Goal: Find specific page/section: Find specific page/section

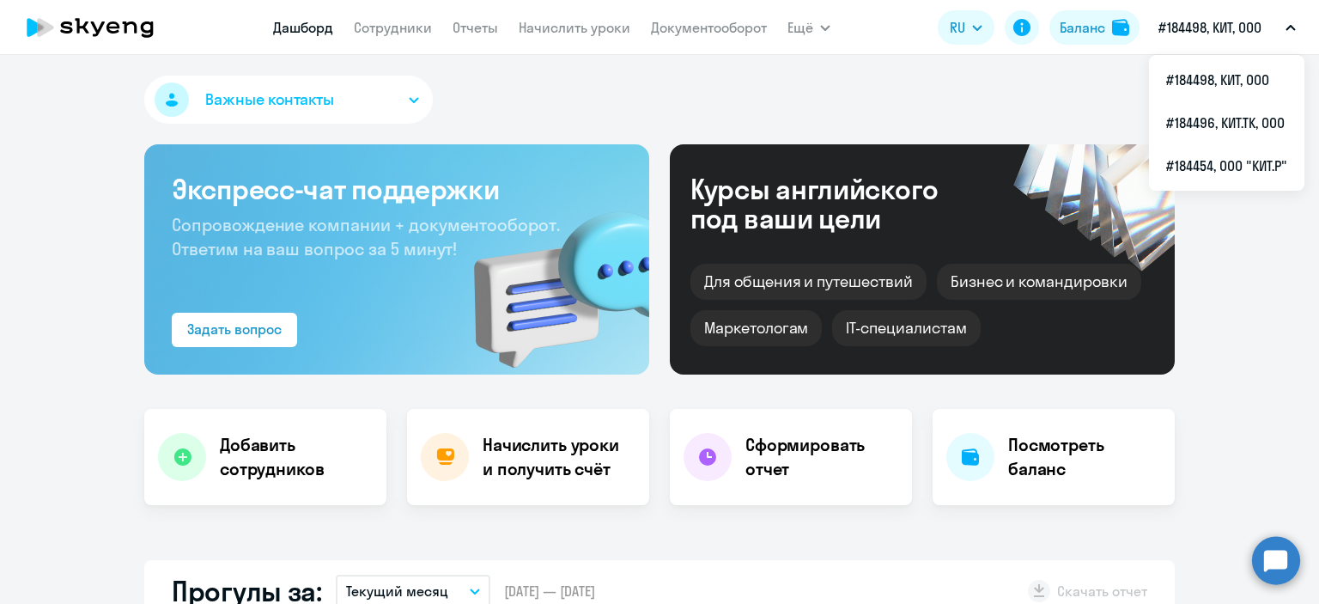
select select "30"
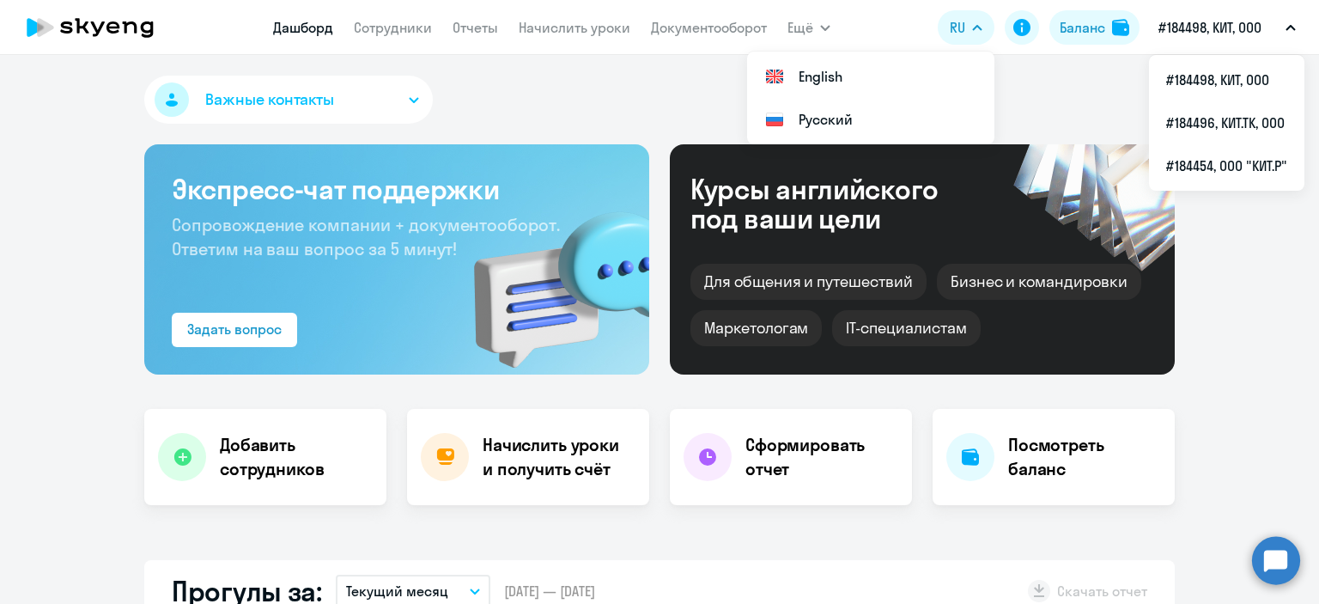
click at [260, 99] on span "Важные контакты" at bounding box center [269, 99] width 129 height 22
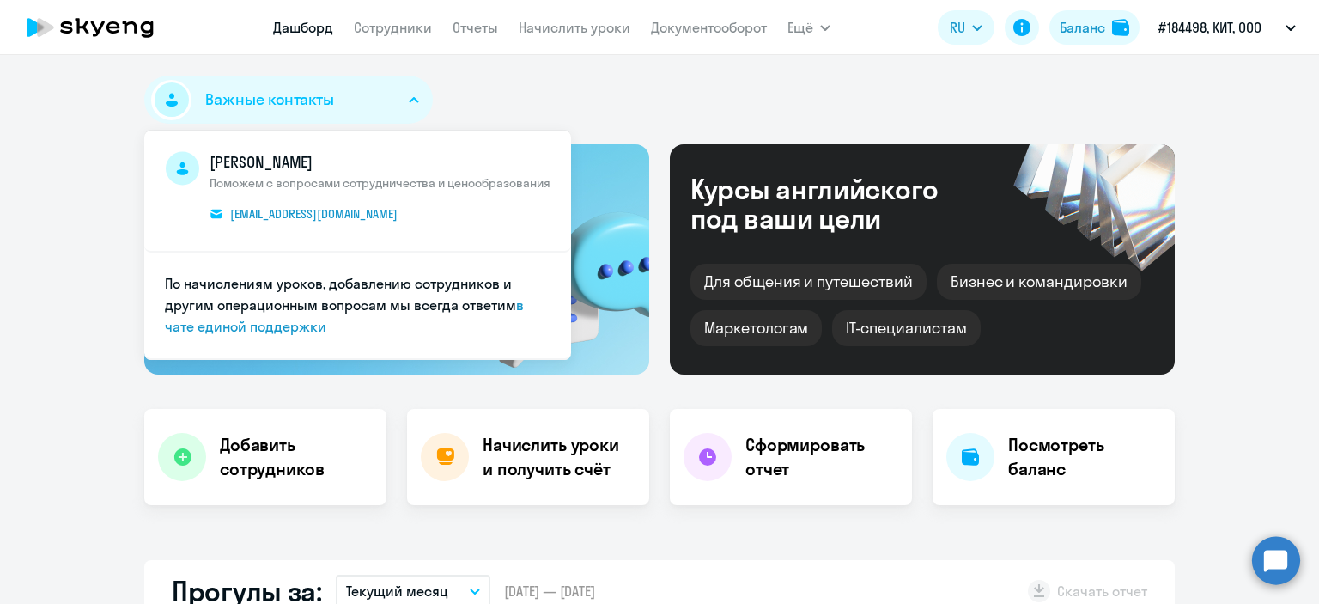
click at [282, 85] on button "Важные контакты" at bounding box center [288, 100] width 289 height 48
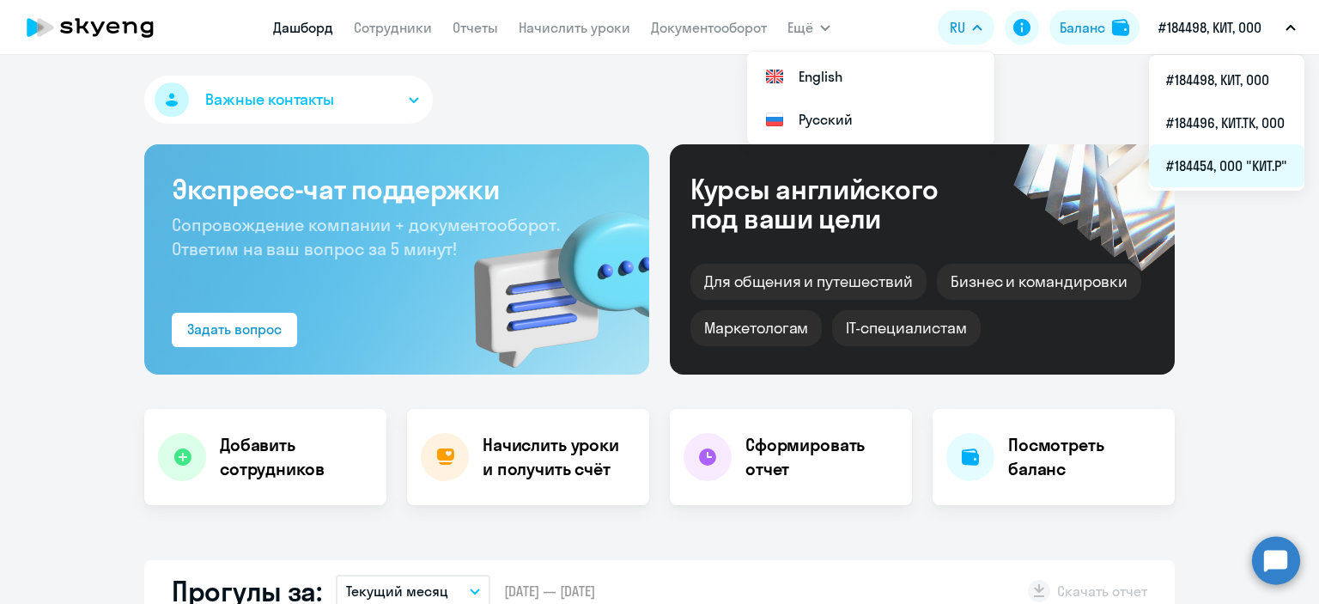
click at [1251, 161] on li "#184454, ООО "КИТ.Р"" at bounding box center [1226, 165] width 155 height 43
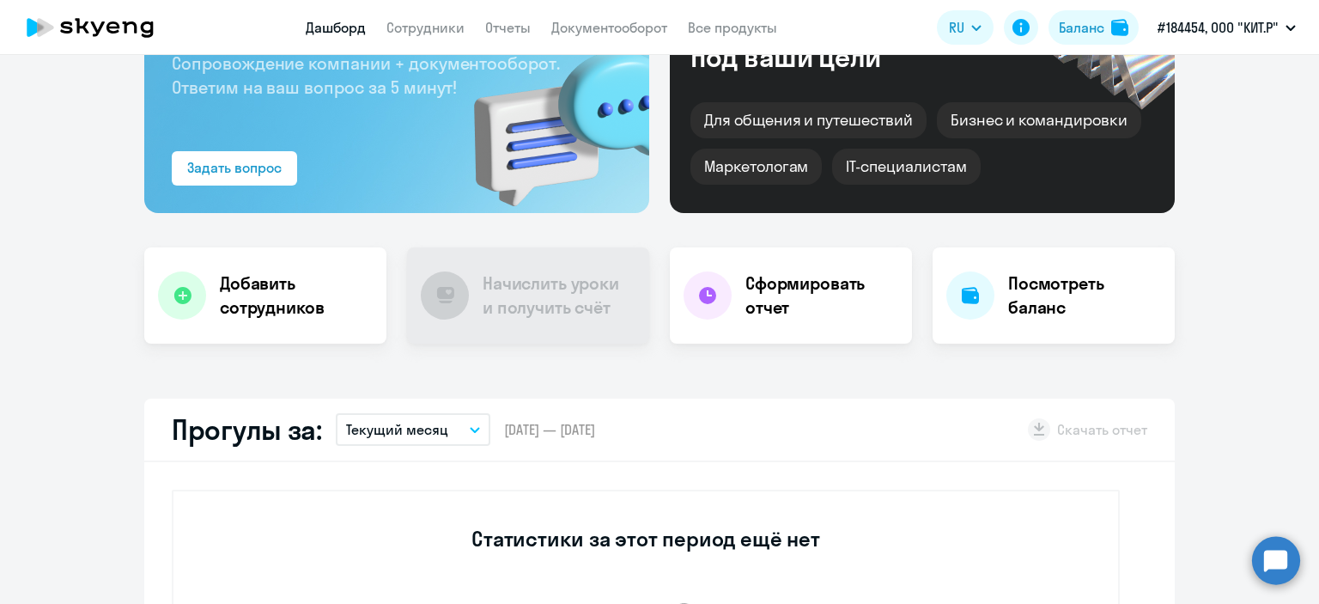
scroll to position [172, 0]
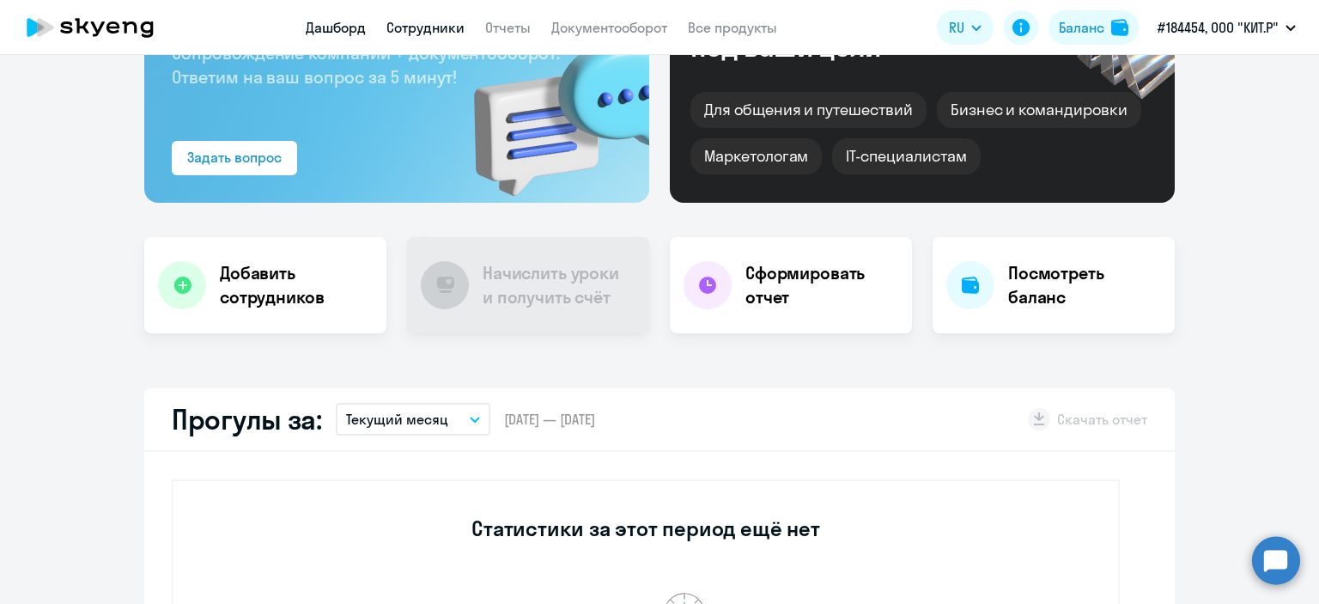
click at [413, 30] on link "Сотрудники" at bounding box center [425, 27] width 78 height 17
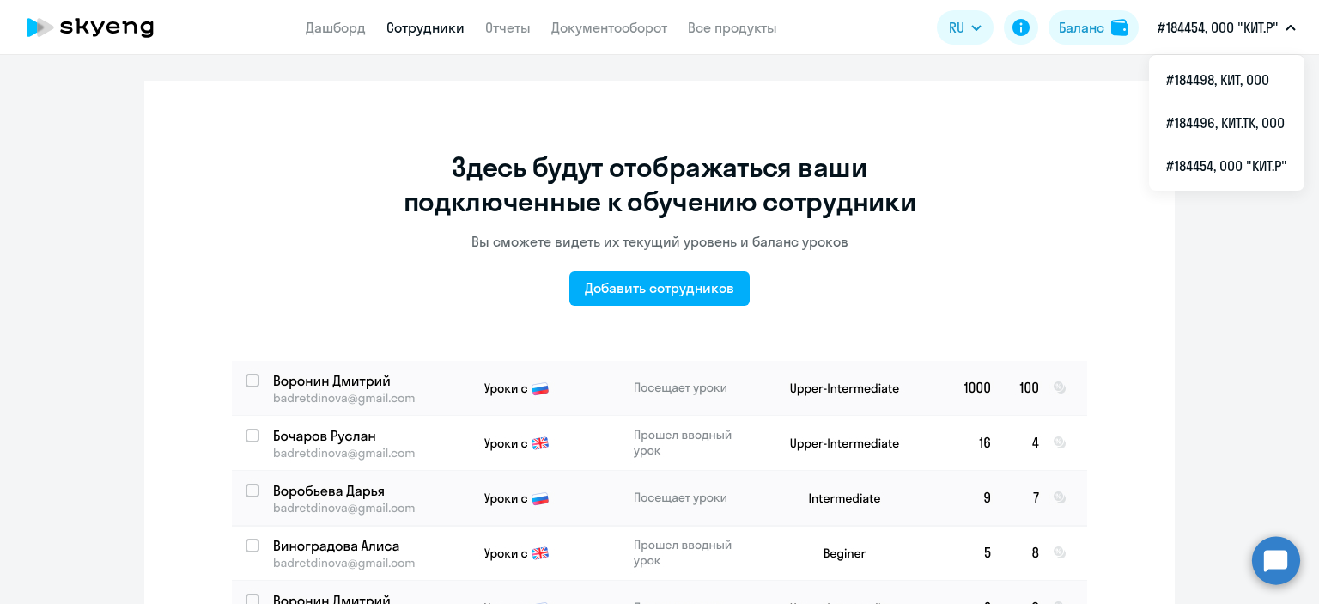
click at [1228, 17] on p "#184454, ООО "КИТ.Р"" at bounding box center [1218, 27] width 121 height 21
click at [1237, 33] on p "#184454, ООО "КИТ.Р"" at bounding box center [1218, 27] width 121 height 21
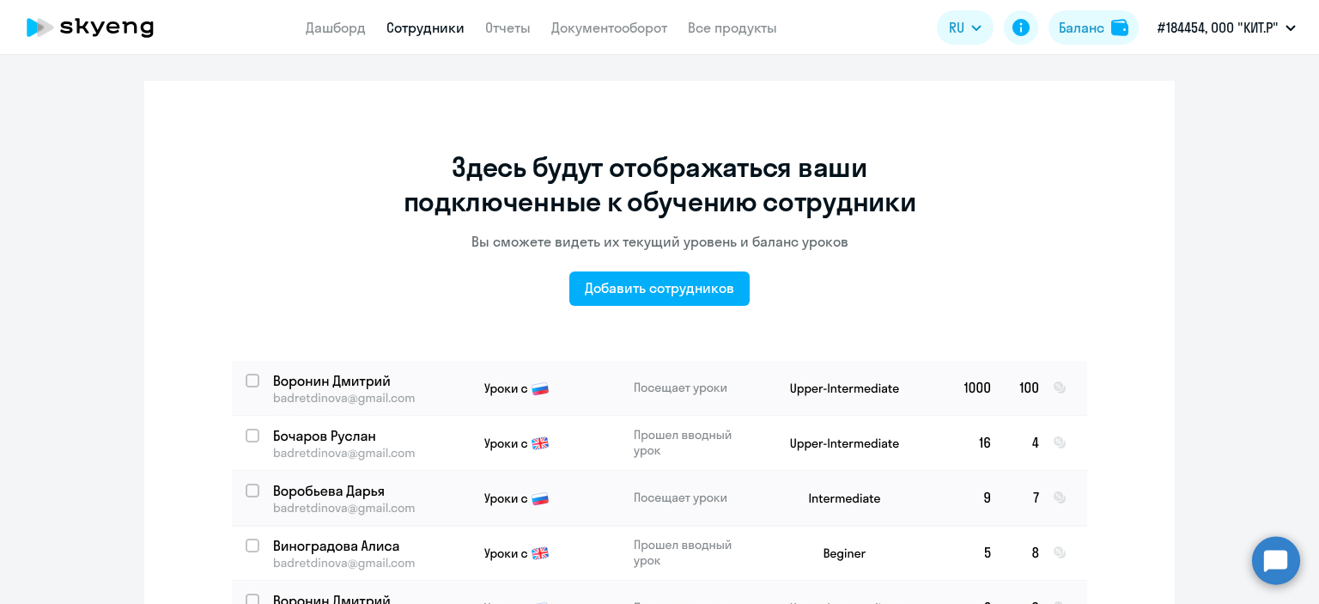
click at [1231, 31] on p "#184454, ООО "КИТ.Р"" at bounding box center [1218, 27] width 121 height 21
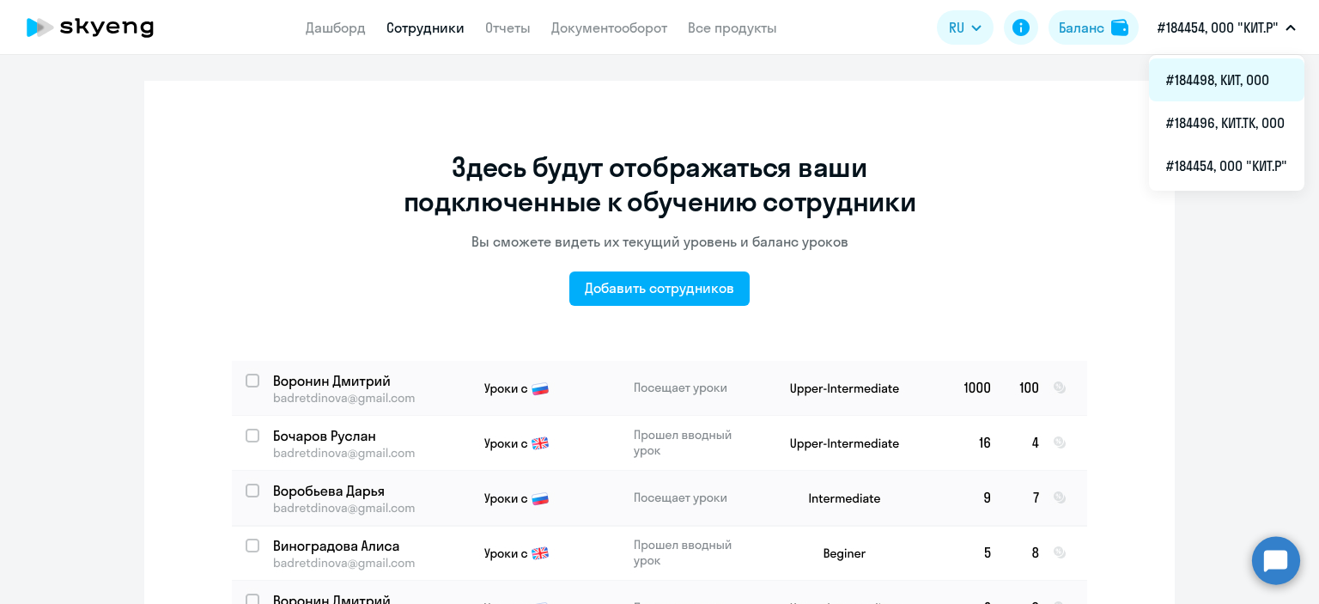
click at [1225, 64] on li "#184498, КИТ, ООО" at bounding box center [1226, 79] width 155 height 43
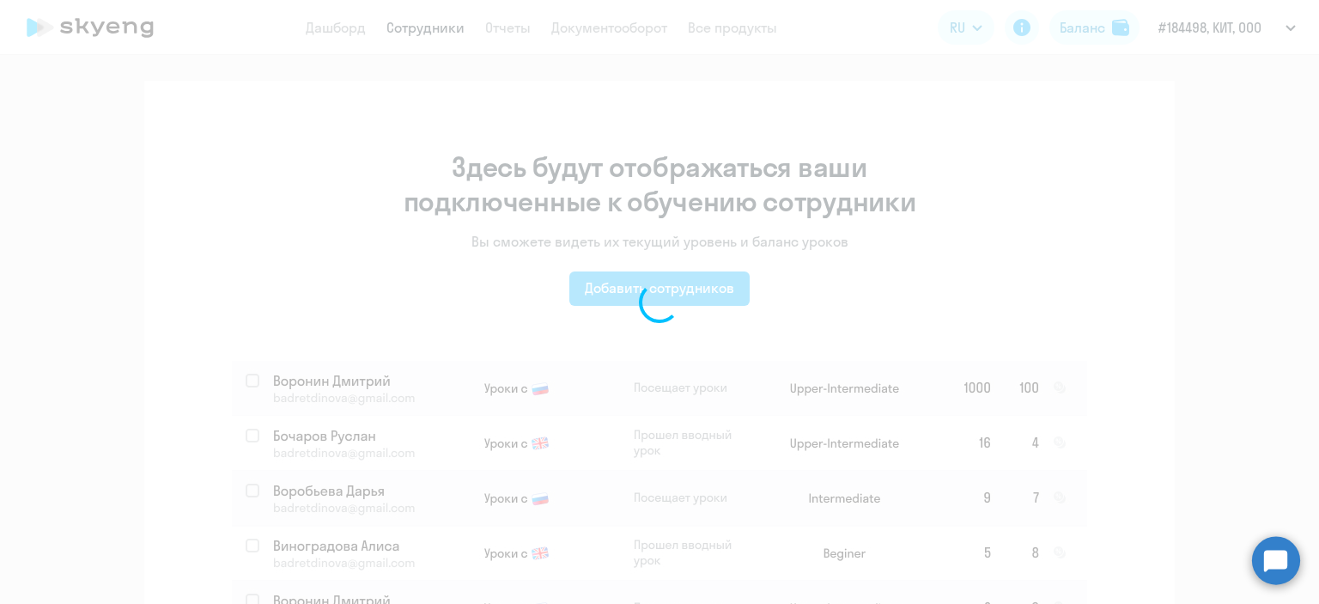
select select "30"
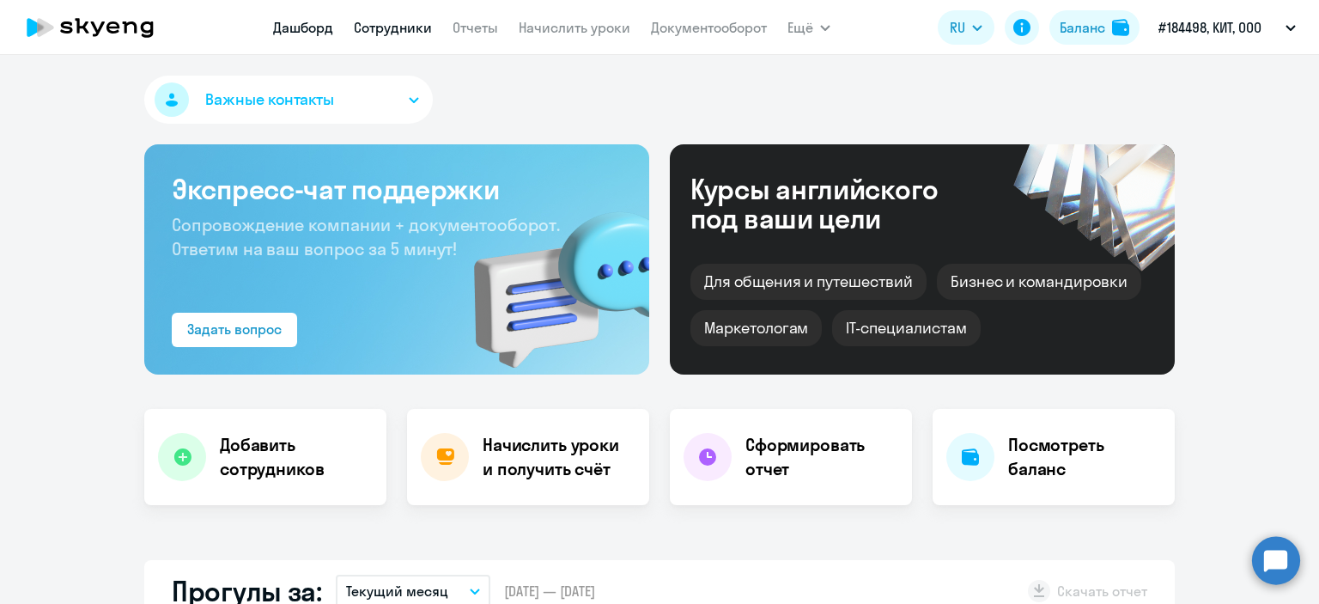
click at [397, 24] on link "Сотрудники" at bounding box center [393, 27] width 78 height 17
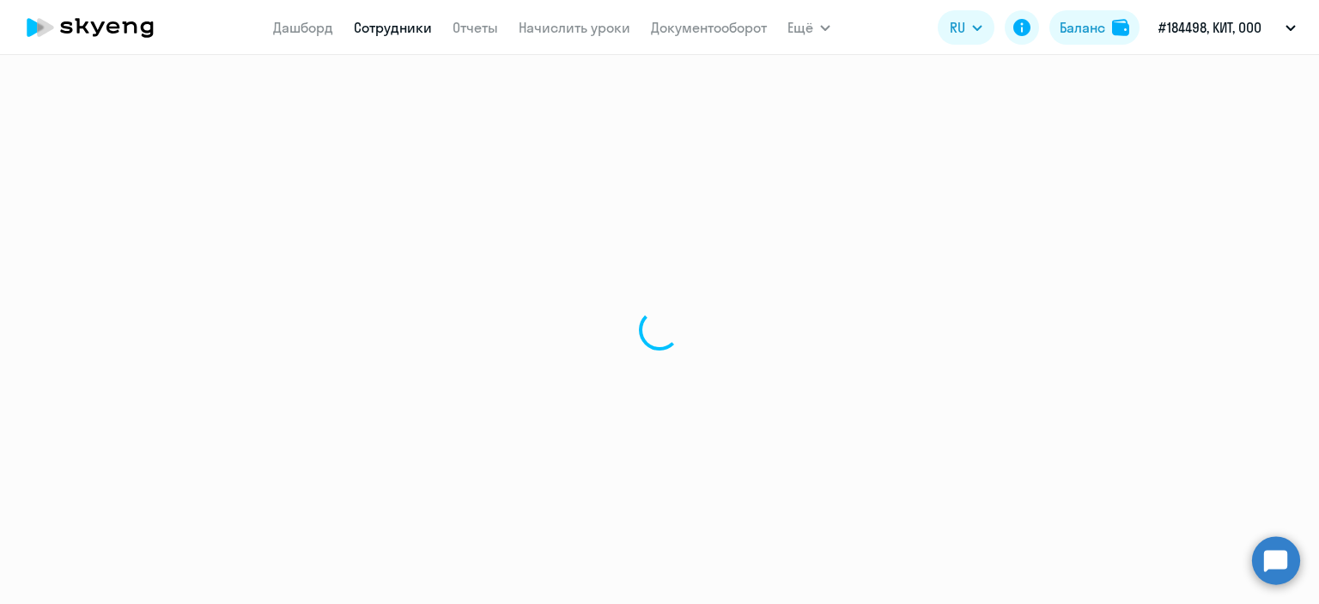
select select "30"
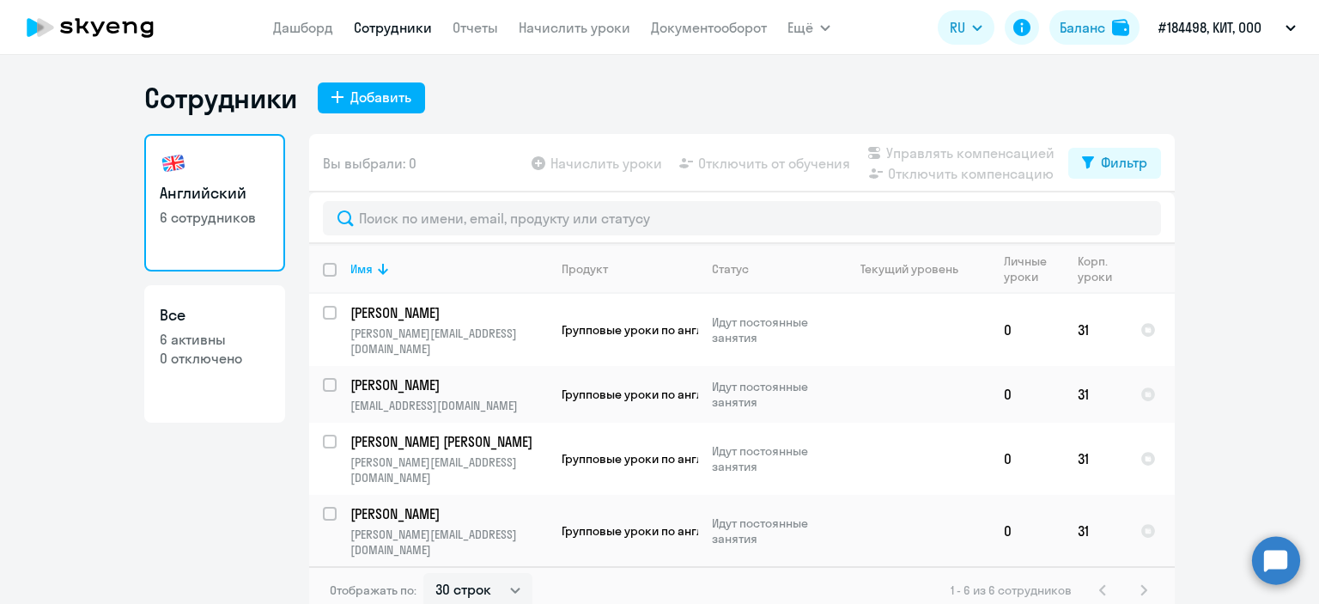
click at [192, 202] on h3 "Английский" at bounding box center [215, 193] width 110 height 22
click at [186, 337] on p "6 активны" at bounding box center [215, 339] width 110 height 19
select select "30"
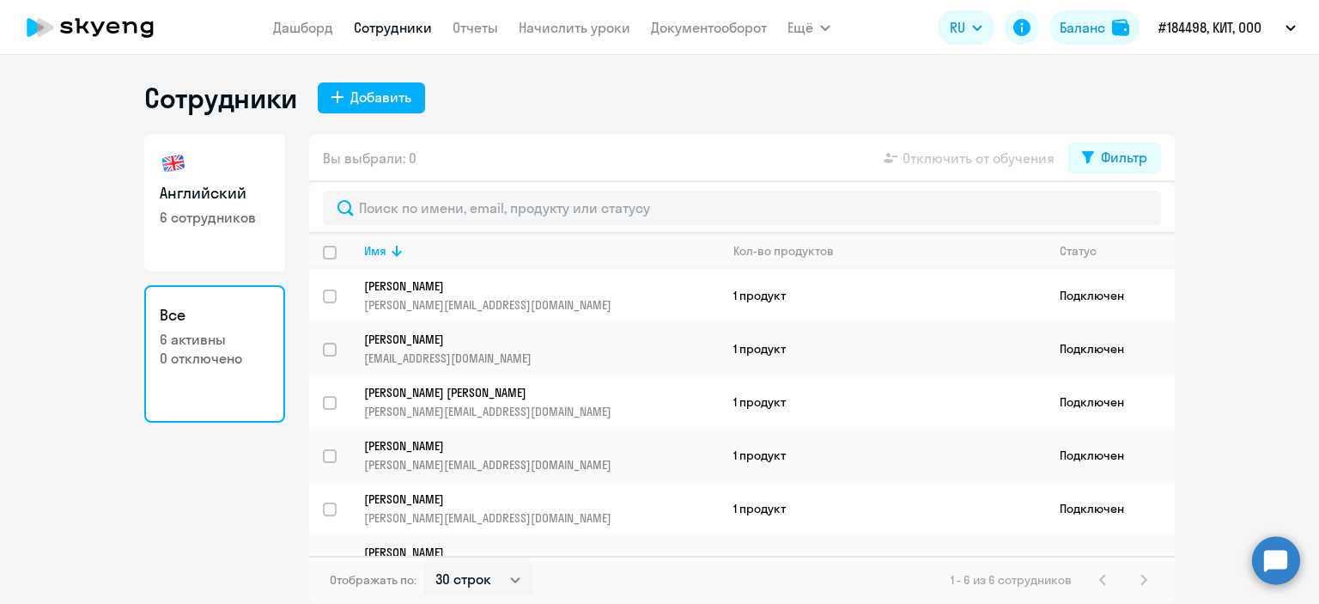
click at [200, 210] on p "6 сотрудников" at bounding box center [215, 217] width 110 height 19
select select "30"
